Goal: Communication & Community: Answer question/provide support

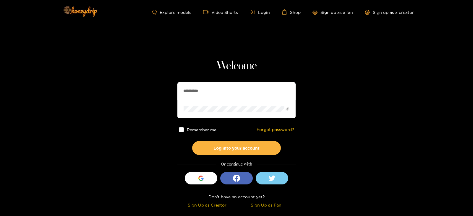
drag, startPoint x: 211, startPoint y: 83, endPoint x: 170, endPoint y: 83, distance: 41.1
click at [170, 83] on section "**********" at bounding box center [236, 105] width 473 height 210
type input "**********"
click at [192, 141] on button "Log into your account" at bounding box center [236, 148] width 89 height 14
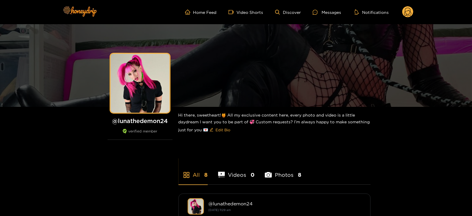
click at [319, 18] on ul "Home Feed Video Shorts Discover Messages Notifications" at bounding box center [299, 12] width 229 height 12
click at [325, 12] on div "Messages" at bounding box center [327, 12] width 28 height 7
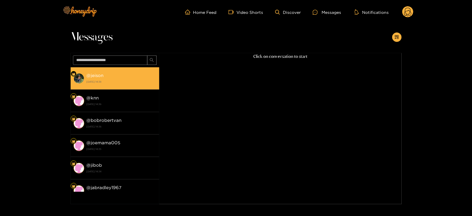
click at [108, 85] on li "@ jeison 13 August 2025 14:38" at bounding box center [115, 78] width 89 height 22
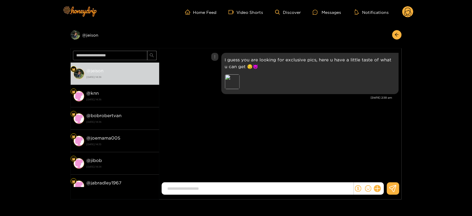
click at [237, 59] on p "I guess you are looking for exclusive pics, here u have a little taste of what …" at bounding box center [310, 63] width 170 height 14
click at [233, 79] on div "Preview" at bounding box center [232, 82] width 15 height 15
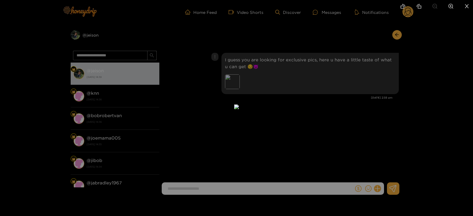
drag, startPoint x: 445, startPoint y: 115, endPoint x: 384, endPoint y: 57, distance: 84.3
click at [384, 57] on div at bounding box center [236, 108] width 473 height 216
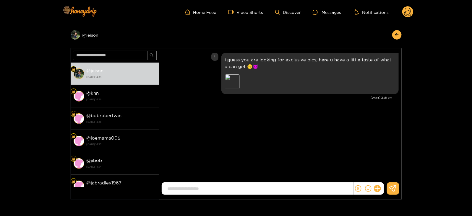
click at [384, 57] on body "Home Feed Video Shorts Discover Messages Notifications 0 Preview @ jeison @ jei…" at bounding box center [236, 108] width 472 height 216
click at [384, 57] on p "I guess you are looking for exclusive pics, here u have a little taste of what …" at bounding box center [310, 63] width 170 height 14
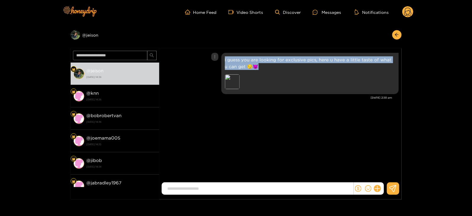
click at [384, 57] on p "I guess you are looking for exclusive pics, here u have a little taste of what …" at bounding box center [310, 63] width 170 height 14
copy p "I guess you are looking for exclusive pics, here u have a little taste of what …"
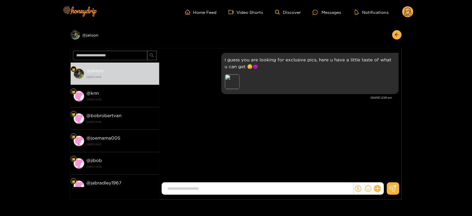
click at [411, 17] on icon at bounding box center [408, 12] width 11 height 12
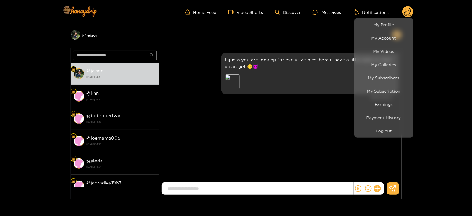
click at [373, 84] on li "My Subscribers" at bounding box center [384, 77] width 59 height 13
click at [370, 80] on link "My Subscribers" at bounding box center [384, 78] width 56 height 10
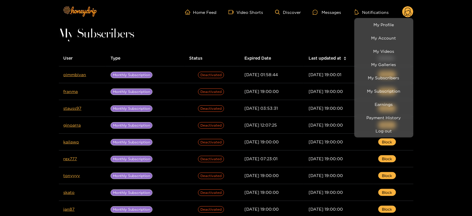
click at [79, 70] on div at bounding box center [236, 108] width 472 height 216
click at [79, 70] on td "oimmbivan" at bounding box center [82, 75] width 47 height 17
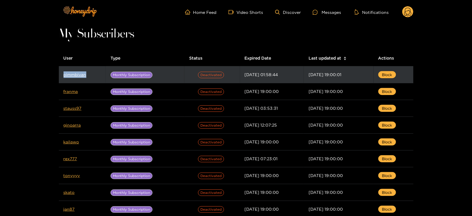
click at [78, 72] on td "oimmbivan" at bounding box center [82, 75] width 47 height 17
click at [76, 73] on link "oimmbivan" at bounding box center [75, 74] width 23 height 4
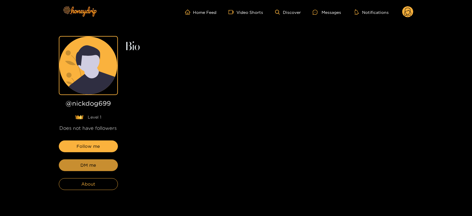
click at [95, 164] on span "DM me" at bounding box center [88, 165] width 16 height 7
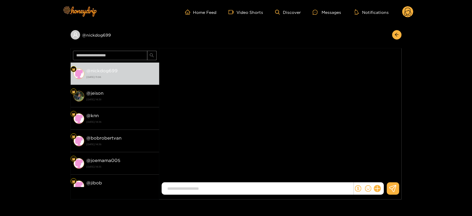
click at [380, 192] on div at bounding box center [369, 189] width 30 height 12
click at [379, 184] on div at bounding box center [369, 189] width 30 height 12
click at [377, 189] on icon at bounding box center [378, 189] width 6 height 6
click at [406, 161] on div "@ nickdog699 @ nickdog699 14 August 2025 11:06 @ jeison 13 August 2025 14:38 @ …" at bounding box center [236, 112] width 472 height 176
click at [397, 169] on button at bounding box center [388, 174] width 21 height 13
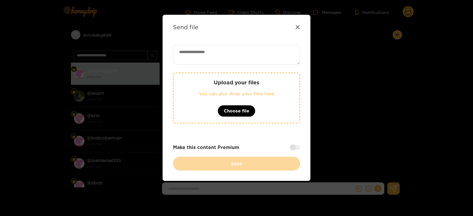
click at [215, 51] on textarea at bounding box center [236, 55] width 127 height 20
paste textarea "**********"
type textarea "**********"
click at [205, 88] on div "Upload your files You can also drop your files here Choose file" at bounding box center [236, 98] width 127 height 51
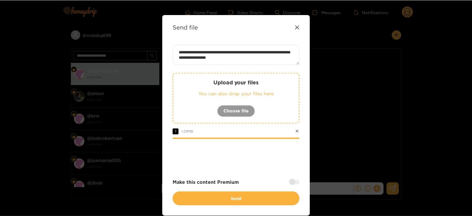
scroll to position [23, 0]
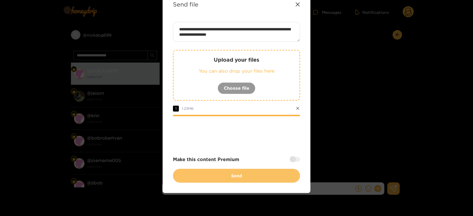
click at [229, 180] on button "Send" at bounding box center [236, 176] width 127 height 14
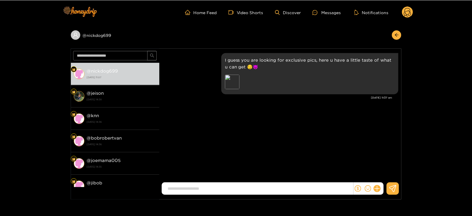
scroll to position [0, 0]
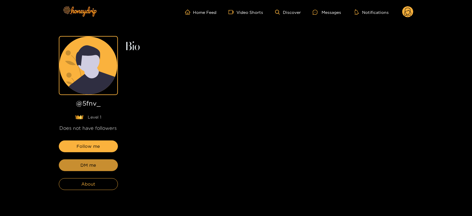
click at [90, 163] on span "DM me" at bounding box center [88, 165] width 16 height 7
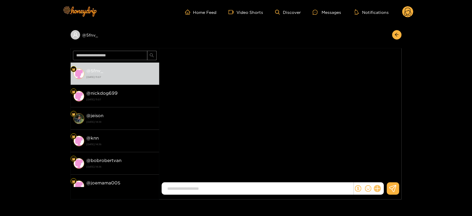
click at [378, 192] on button at bounding box center [378, 189] width 10 height 10
click at [387, 176] on icon at bounding box center [389, 175] width 6 height 6
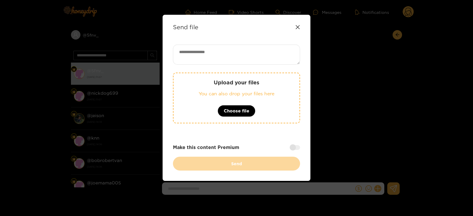
click at [192, 55] on textarea at bounding box center [236, 55] width 127 height 20
paste textarea "**********"
type textarea "**********"
click at [194, 81] on p "Upload your files" at bounding box center [236, 82] width 102 height 7
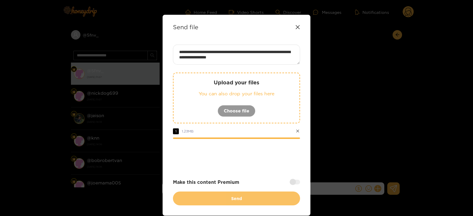
click at [254, 193] on button "Send" at bounding box center [236, 199] width 127 height 14
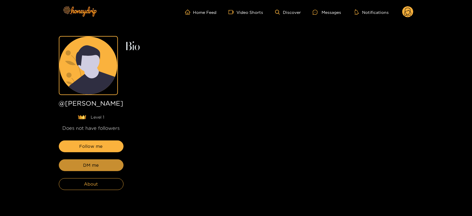
click at [96, 165] on button "DM me" at bounding box center [91, 166] width 65 height 12
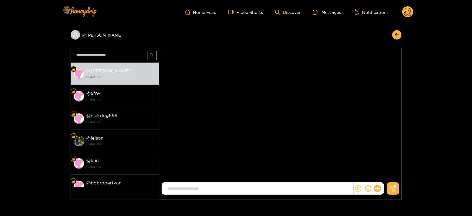
click at [380, 194] on div at bounding box center [369, 189] width 30 height 12
click at [380, 190] on button at bounding box center [378, 189] width 10 height 10
click at [388, 179] on button at bounding box center [388, 174] width 21 height 13
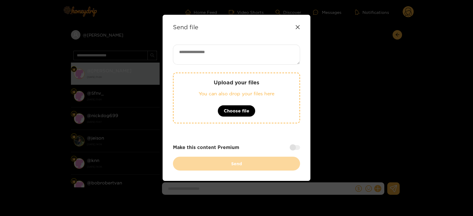
click at [246, 48] on textarea at bounding box center [236, 55] width 127 height 20
paste textarea "**********"
type textarea "**********"
click at [240, 73] on div "Upload your files You can also drop your files here Choose file" at bounding box center [236, 98] width 127 height 51
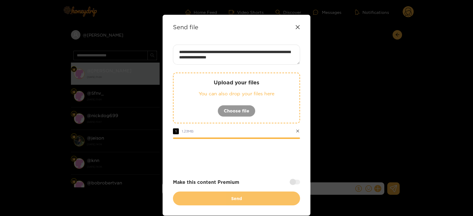
click at [206, 194] on button "Send" at bounding box center [236, 199] width 127 height 14
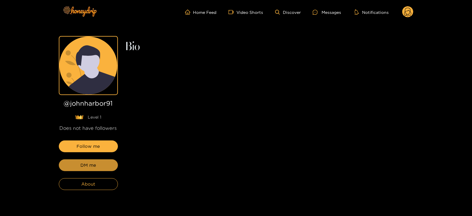
click at [94, 163] on span "DM me" at bounding box center [88, 165] width 16 height 7
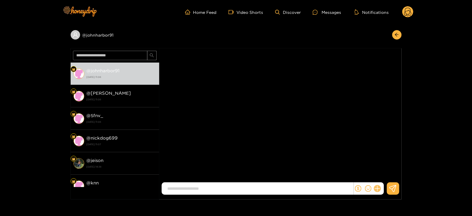
click at [381, 190] on button at bounding box center [378, 189] width 10 height 10
click at [390, 171] on button at bounding box center [388, 174] width 21 height 13
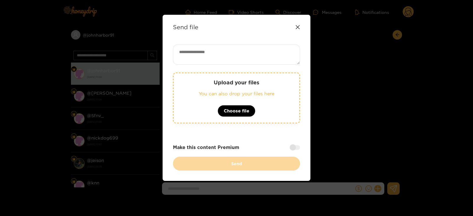
click at [224, 51] on textarea at bounding box center [236, 55] width 127 height 20
paste textarea "**********"
type textarea "**********"
click at [228, 86] on div "Upload your files You can also drop your files here Choose file" at bounding box center [236, 98] width 127 height 51
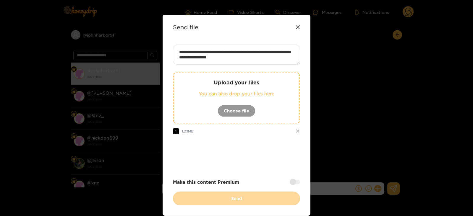
click at [283, 99] on div "Upload your files You can also drop your files here Choose file" at bounding box center [236, 98] width 127 height 51
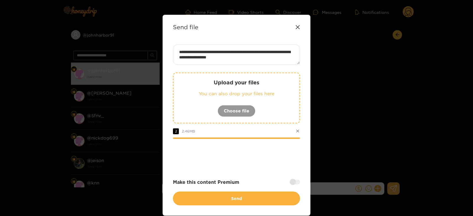
click at [299, 133] on button at bounding box center [297, 131] width 5 height 5
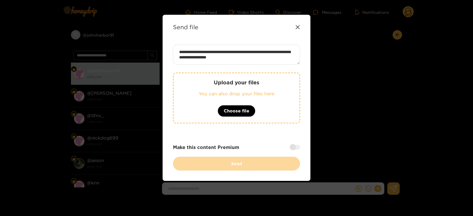
click at [245, 89] on div "Upload your files You can also drop your files here Choose file" at bounding box center [236, 98] width 127 height 51
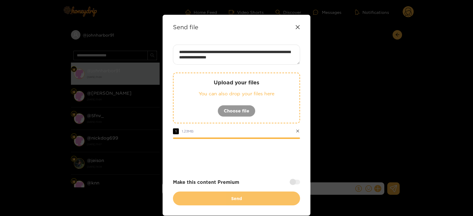
click at [231, 201] on button "Send" at bounding box center [236, 199] width 127 height 14
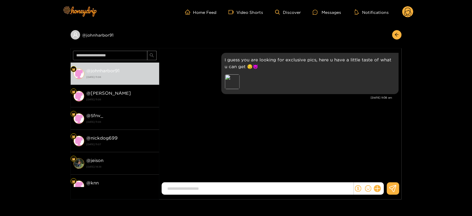
click at [403, 13] on circle at bounding box center [408, 11] width 11 height 11
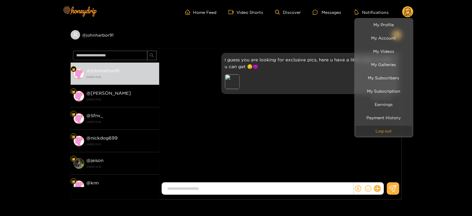
click at [373, 135] on button "Log out" at bounding box center [384, 131] width 56 height 10
